Goal: Information Seeking & Learning: Understand process/instructions

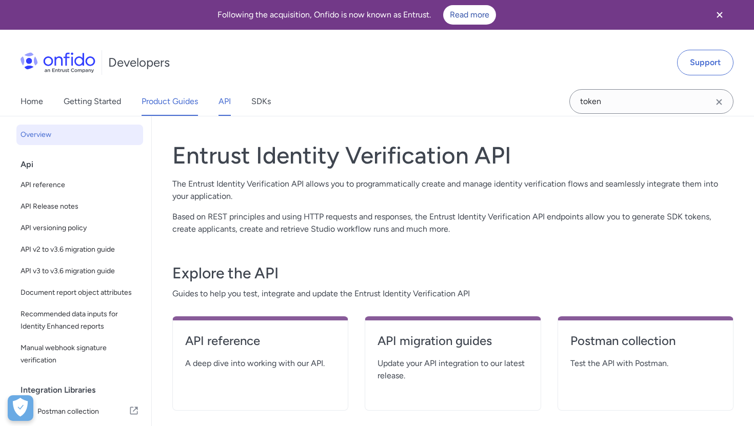
click at [186, 97] on link "Product Guides" at bounding box center [170, 101] width 56 height 29
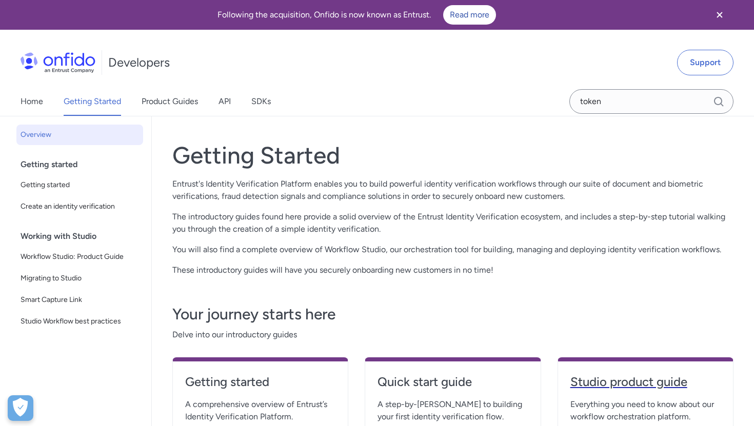
click at [601, 378] on h4 "Studio product guide" at bounding box center [646, 382] width 150 height 16
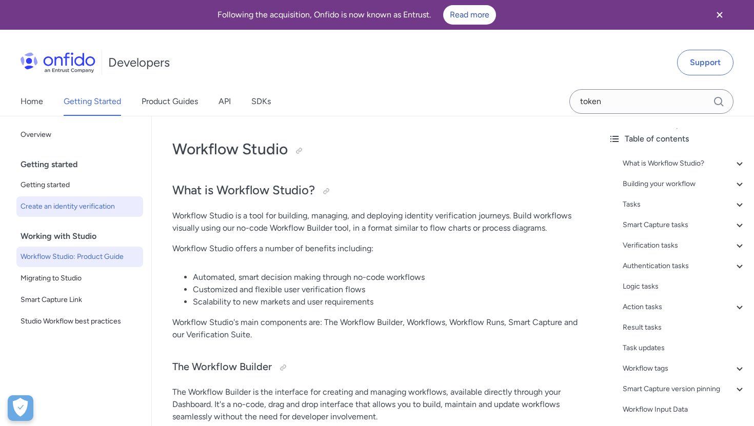
click at [51, 206] on span "Create an identity verification" at bounding box center [80, 207] width 119 height 12
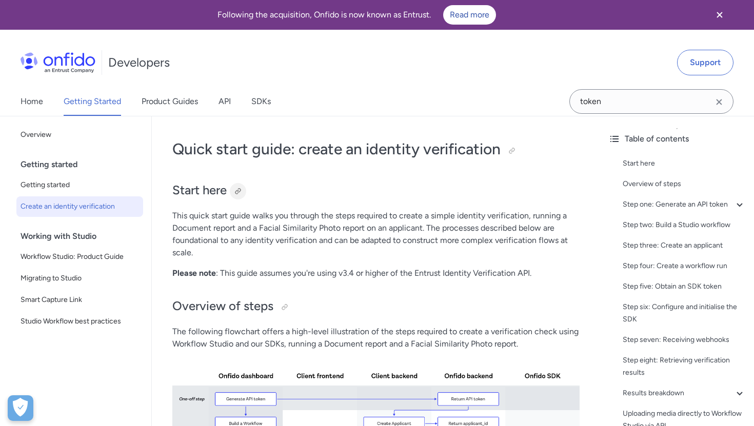
click at [239, 193] on div at bounding box center [238, 191] width 8 height 8
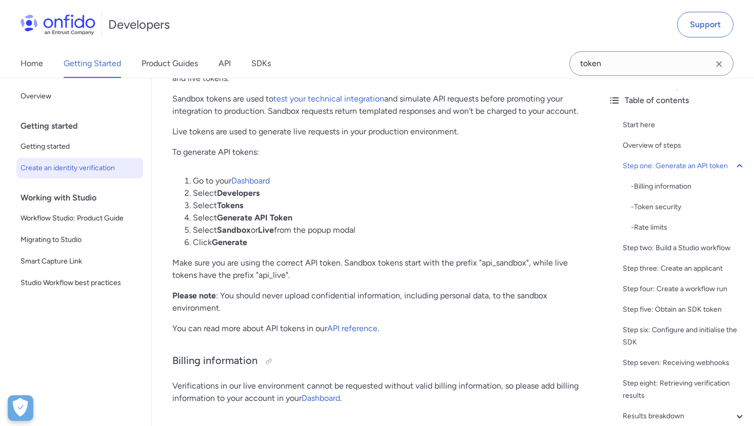
scroll to position [621, 0]
